Goal: Task Accomplishment & Management: Use online tool/utility

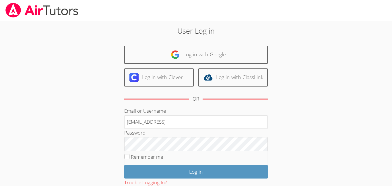
type input "[EMAIL_ADDRESS][DOMAIN_NAME]"
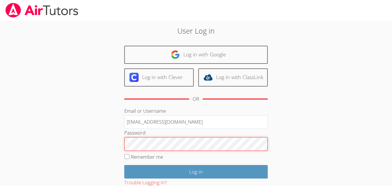
click at [124, 165] on input "Log in" at bounding box center [196, 171] width 144 height 13
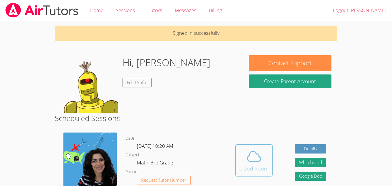
click at [237, 168] on button "Cloud Room" at bounding box center [253, 160] width 37 height 32
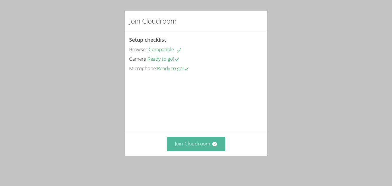
click at [204, 151] on button "Join Cloudroom" at bounding box center [196, 144] width 59 height 14
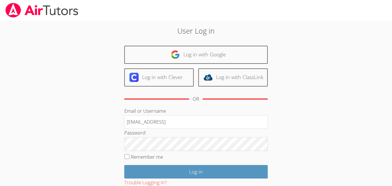
type input "[EMAIL_ADDRESS]"
click at [124, 165] on input "Log in" at bounding box center [196, 171] width 144 height 13
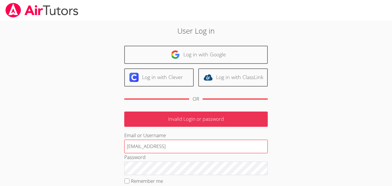
click at [243, 151] on input "n.mares1@lodiusd.org123456" at bounding box center [196, 147] width 144 height 14
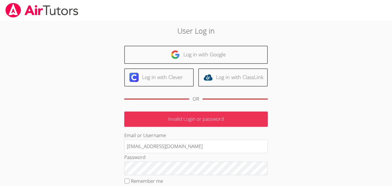
type input "n.mares1@lodiusd.org"
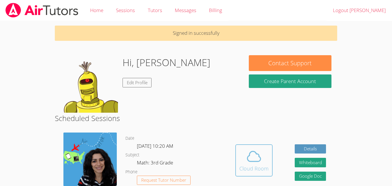
click at [241, 160] on span at bounding box center [253, 156] width 29 height 16
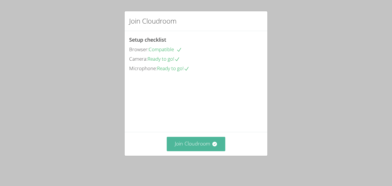
click at [222, 151] on button "Join Cloudroom" at bounding box center [196, 144] width 59 height 14
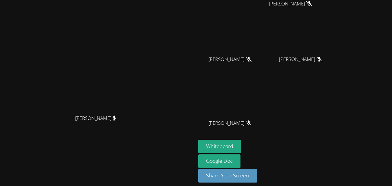
click at [337, 128] on div "Nicole Reyes Mares Rogelio De La Cruz Barajas Rogelio De La Cruz Barajas Emma F…" at bounding box center [267, 45] width 139 height 189
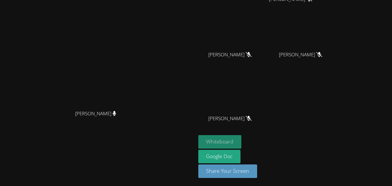
click at [242, 136] on button "Whiteboard" at bounding box center [219, 141] width 43 height 13
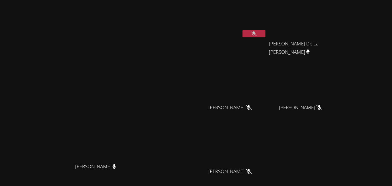
scroll to position [0, 0]
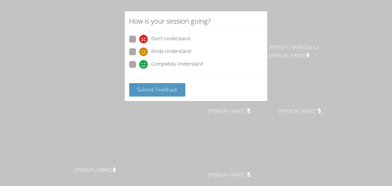
click at [139, 69] on span at bounding box center [139, 69] width 0 height 0
click at [139, 65] on input "Completely Understand" at bounding box center [141, 63] width 5 height 5
radio input "true"
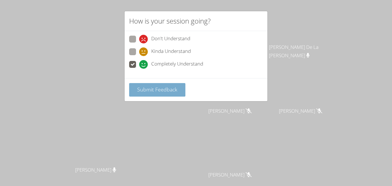
click at [152, 87] on span "Submit Feedback" at bounding box center [157, 89] width 40 height 7
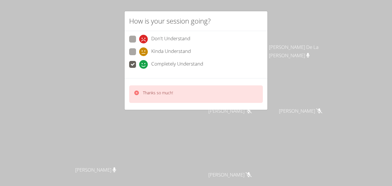
click at [138, 92] on icon at bounding box center [136, 92] width 5 height 5
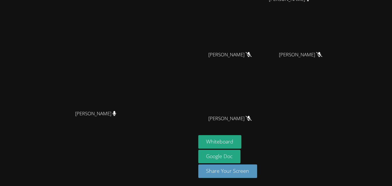
click at [136, 91] on video at bounding box center [98, 53] width 86 height 108
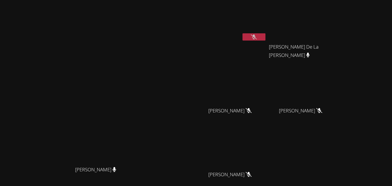
scroll to position [0, 0]
